Goal: Complete application form: Complete application form

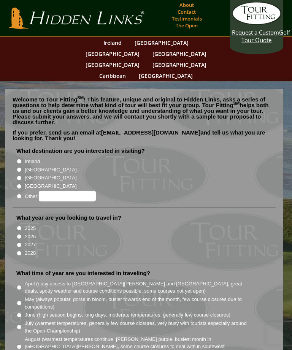
click at [22, 167] on input "[GEOGRAPHIC_DATA]" at bounding box center [19, 169] width 5 height 5
radio input "true"
click at [21, 234] on input "2026" at bounding box center [19, 236] width 5 height 5
radio input "true"
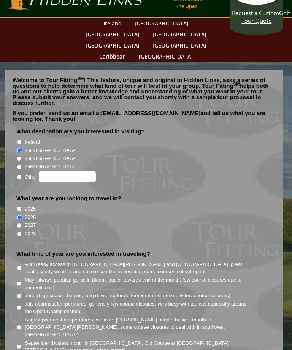
scroll to position [20, 0]
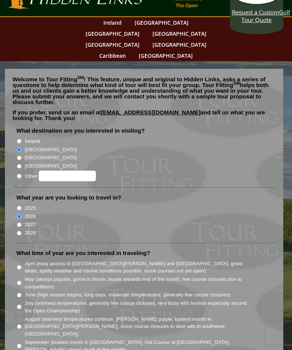
click at [19, 281] on input "May (always popular, gorse in bloom, busier towards end of the month, few cours…" at bounding box center [19, 283] width 5 height 5
radio input "true"
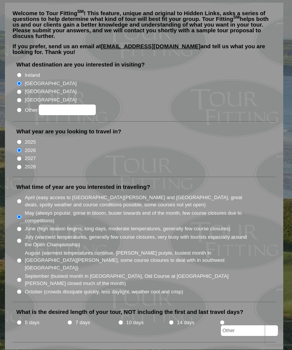
scroll to position [86, 0]
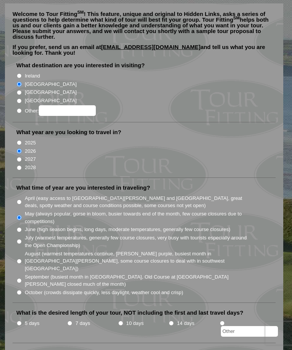
click at [73, 319] on li "7 days" at bounding box center [92, 328] width 51 height 18
radio input "true"
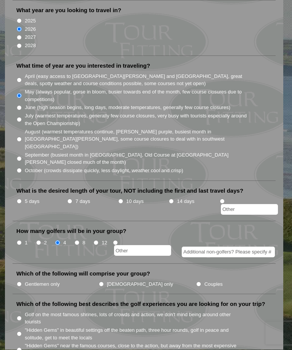
scroll to position [208, 0]
click at [19, 282] on input "Gentlemen only" at bounding box center [19, 284] width 5 height 5
radio input "true"
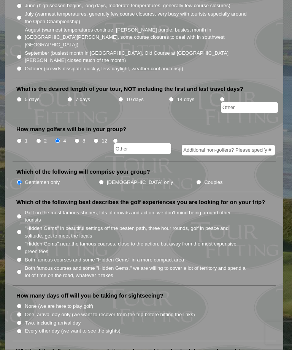
scroll to position [310, 0]
click at [27, 240] on label ""Hidden Gems" near the famous courses, close to the action, but away from the m…" at bounding box center [136, 247] width 222 height 15
click at [22, 245] on input ""Hidden Gems" near the famous courses, close to the action, but away from the m…" at bounding box center [19, 247] width 5 height 5
radio input "true"
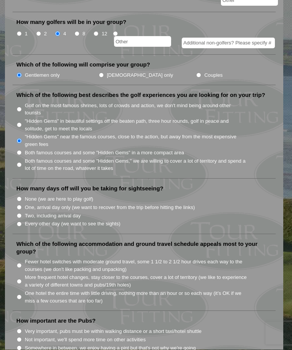
scroll to position [417, 0]
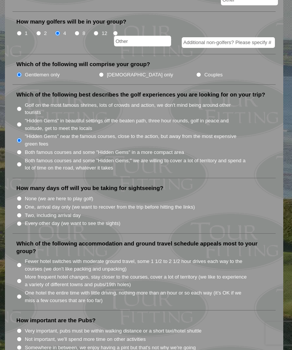
click at [20, 213] on input "Two, including arrival day" at bounding box center [19, 215] width 5 height 5
radio input "true"
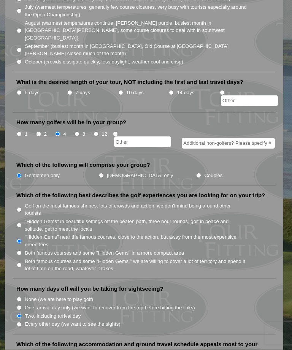
scroll to position [317, 0]
click at [70, 90] on input "7 days" at bounding box center [69, 92] width 5 height 5
radio input "true"
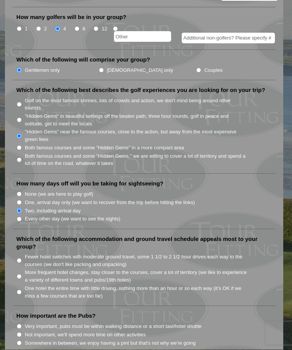
scroll to position [422, 0]
click at [24, 253] on li "Fewer hotel switches with moderate ground travel, some 1 1/2 to 2 1/2 hour driv…" at bounding box center [147, 261] width 262 height 16
click at [26, 253] on label "Fewer hotel switches with moderate ground travel, some 1 1/2 to 2 1/2 hour driv…" at bounding box center [136, 260] width 222 height 15
click at [22, 258] on input "Fewer hotel switches with moderate ground travel, some 1 1/2 to 2 1/2 hour driv…" at bounding box center [19, 260] width 5 height 5
radio input "true"
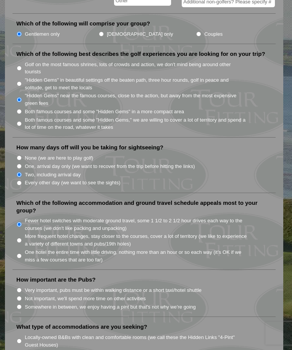
scroll to position [463, 0]
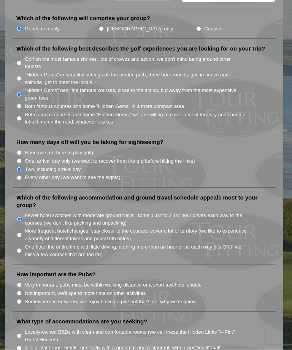
click at [22, 281] on li "Very important, pubs must be within walking distance or a short taxi/hotel shut…" at bounding box center [147, 285] width 262 height 8
click at [21, 283] on input "Very important, pubs must be within walking distance or a short taxi/hotel shut…" at bounding box center [19, 285] width 5 height 5
radio input "true"
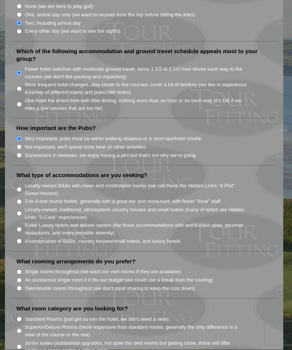
scroll to position [610, 0]
click at [18, 211] on input "Locally-owned, traditional, atmospheric country houses and small hotels (many o…" at bounding box center [19, 213] width 5 height 5
radio input "true"
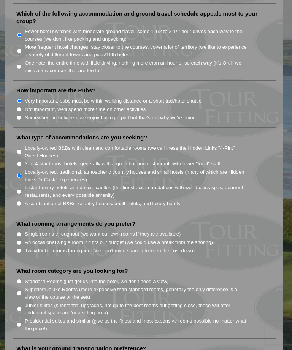
scroll to position [655, 0]
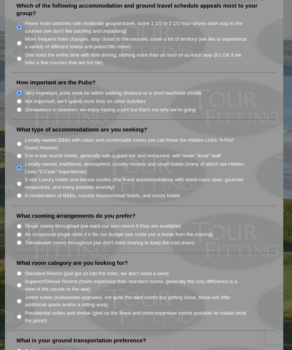
click at [21, 232] on input "An occasional single room if it fits our budget (we could use a break from the …" at bounding box center [19, 234] width 5 height 5
radio input "true"
click at [21, 271] on input "Standard Rooms (just get us into the hotel, we don't need a view)" at bounding box center [19, 273] width 5 height 5
radio input "true"
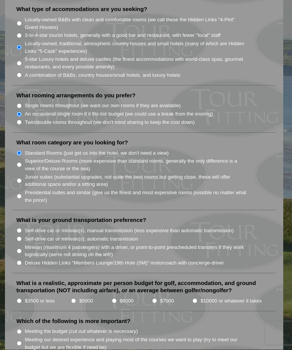
scroll to position [776, 0]
click at [26, 227] on label "Self-drive car or minivan(s), manual transmission (less expensive than automati…" at bounding box center [129, 231] width 209 height 8
click at [22, 228] on input "Self-drive car or minivan(s), manual transmission (less expensive than automati…" at bounding box center [19, 230] width 5 height 5
radio input "true"
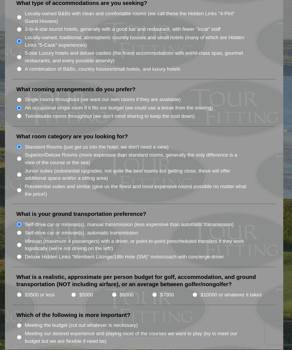
scroll to position [784, 0]
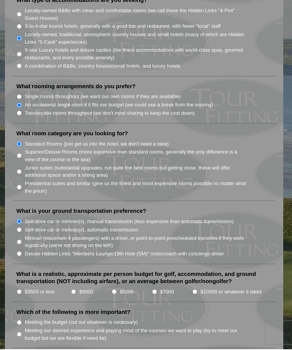
click at [24, 288] on li "$3500 or less" at bounding box center [43, 292] width 54 height 8
click at [22, 290] on input "$3500 or less" at bounding box center [19, 292] width 5 height 5
radio input "true"
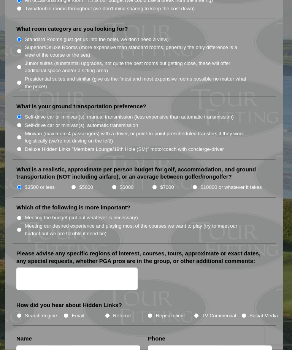
scroll to position [890, 0]
click at [22, 215] on input "Meeting the budget (cut out whatever is necessary)" at bounding box center [19, 217] width 5 height 5
radio input "true"
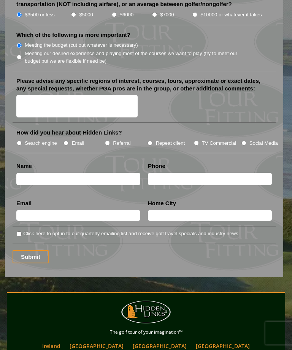
scroll to position [1063, 0]
